Goal: Task Accomplishment & Management: Use online tool/utility

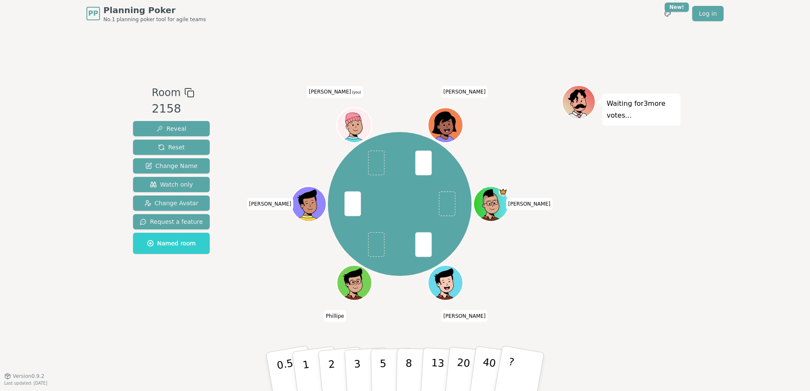
click at [614, 211] on div "Waiting for 3 more votes..." at bounding box center [621, 201] width 119 height 233
click at [358, 359] on p "3" at bounding box center [357, 373] width 9 height 46
click at [561, 253] on div "[PERSON_NAME] [PERSON_NAME] (you) [PERSON_NAME]" at bounding box center [400, 204] width 324 height 208
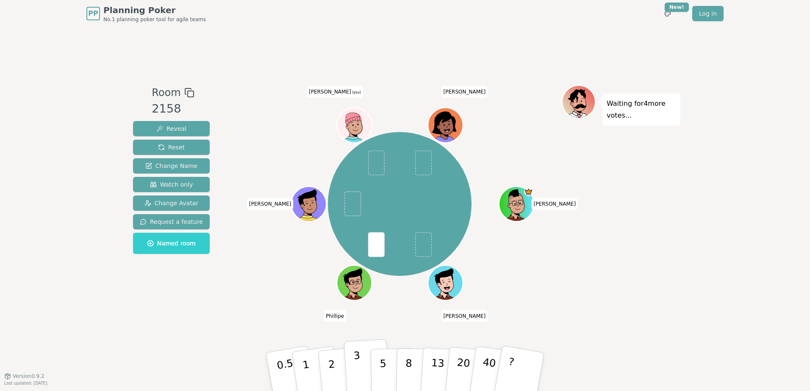
click at [362, 365] on button "3" at bounding box center [367, 372] width 46 height 66
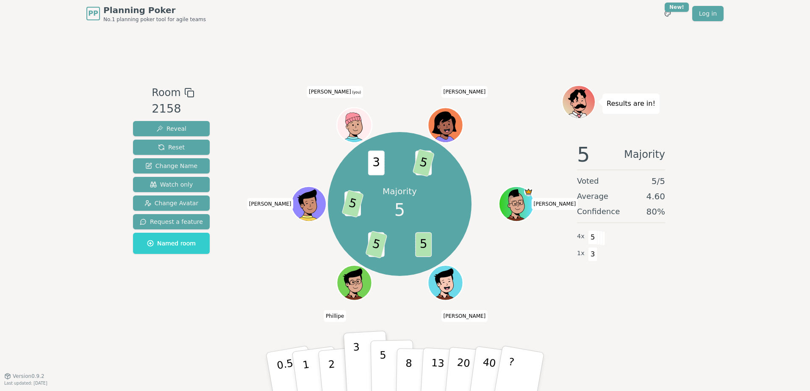
click at [380, 353] on p "5" at bounding box center [382, 372] width 7 height 46
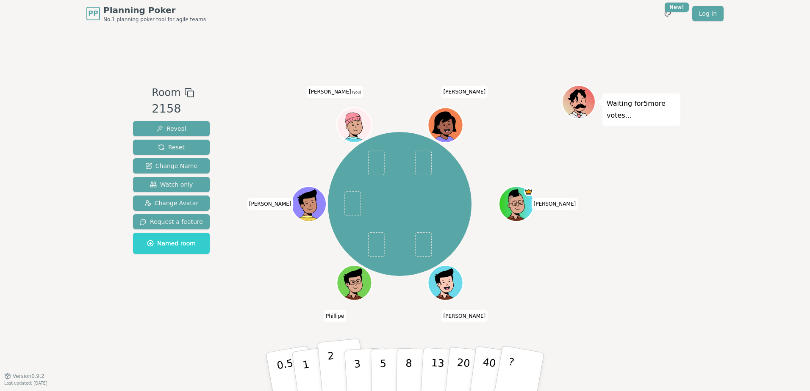
click at [322, 374] on button "2" at bounding box center [341, 372] width 48 height 67
drag, startPoint x: 329, startPoint y: 365, endPoint x: 333, endPoint y: 363, distance: 4.9
click at [329, 365] on p "2" at bounding box center [332, 373] width 11 height 46
click at [303, 362] on p "1" at bounding box center [307, 373] width 13 height 46
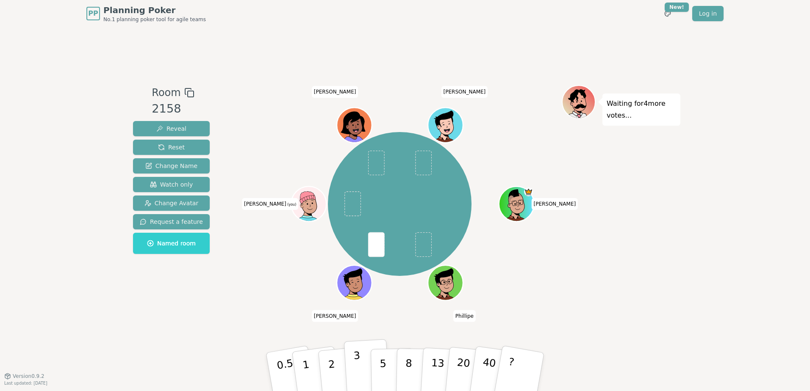
click at [358, 371] on p "3" at bounding box center [357, 373] width 9 height 46
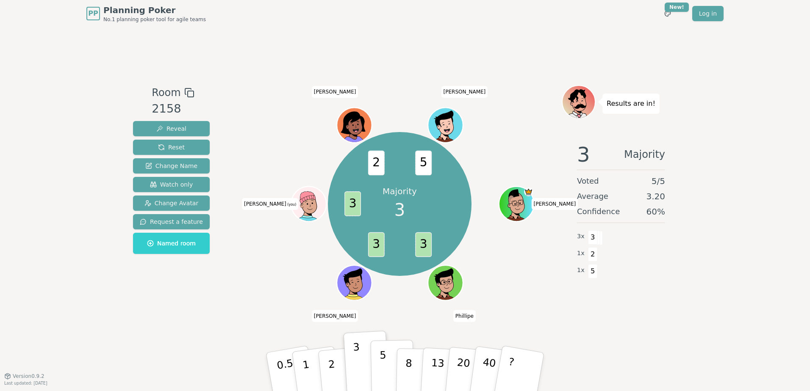
click at [384, 364] on p "5" at bounding box center [382, 372] width 7 height 46
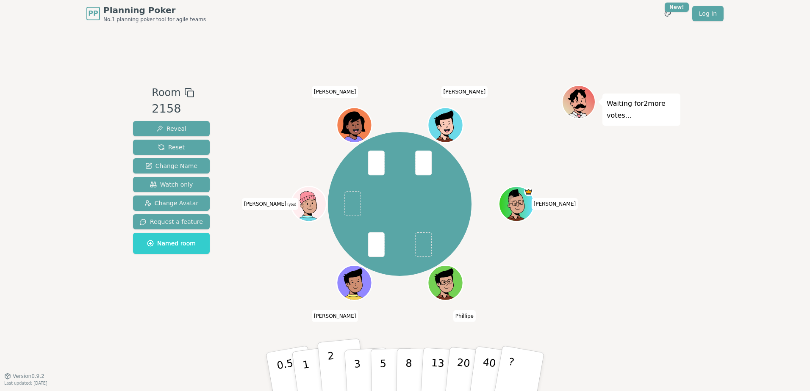
click at [334, 371] on button "2" at bounding box center [341, 372] width 48 height 67
click at [642, 238] on div "Waiting for [PERSON_NAME] 's vote..." at bounding box center [621, 201] width 119 height 233
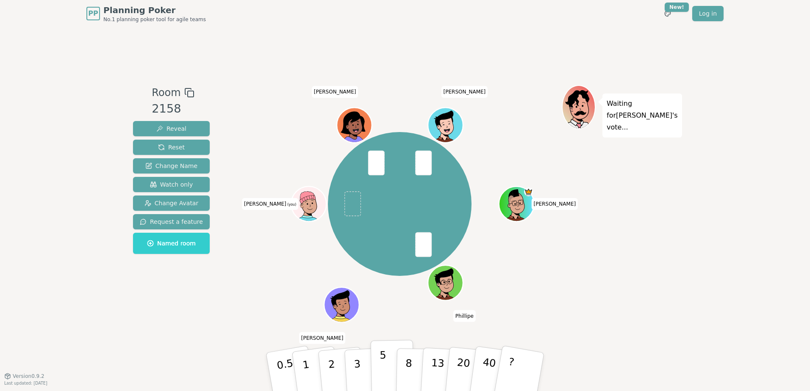
click at [377, 362] on button "5" at bounding box center [393, 372] width 44 height 64
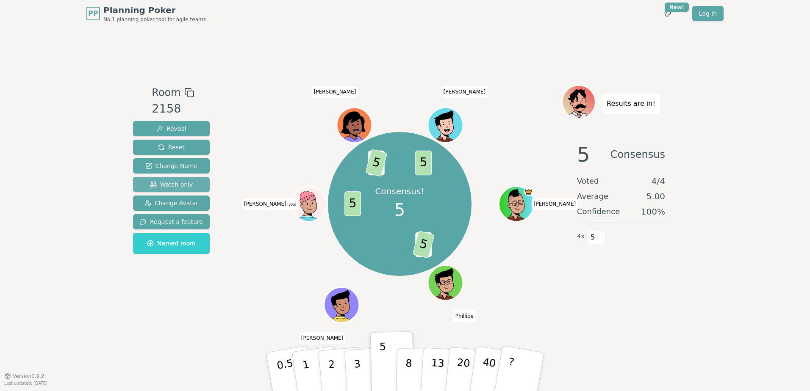
click at [181, 182] on span "Watch only" at bounding box center [171, 184] width 43 height 8
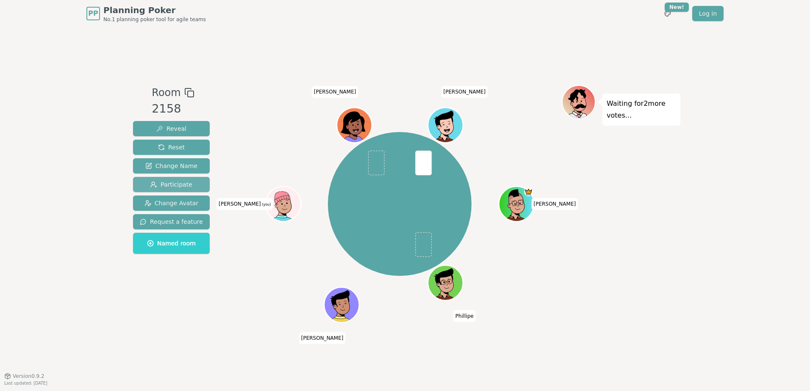
click at [186, 182] on span "Participate" at bounding box center [171, 184] width 42 height 8
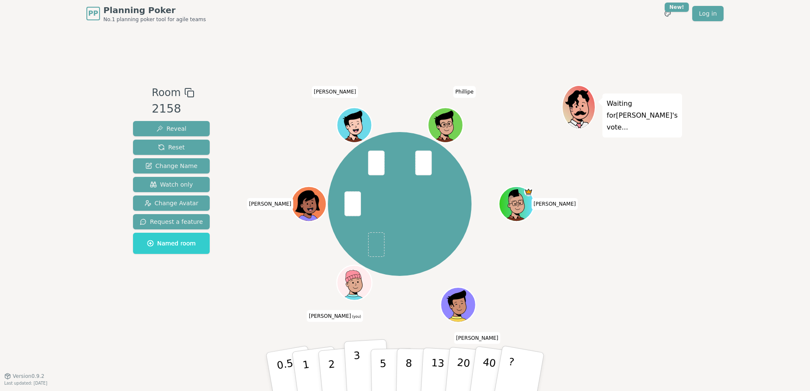
click at [359, 365] on p "3" at bounding box center [357, 373] width 9 height 46
